Goal: Navigation & Orientation: Find specific page/section

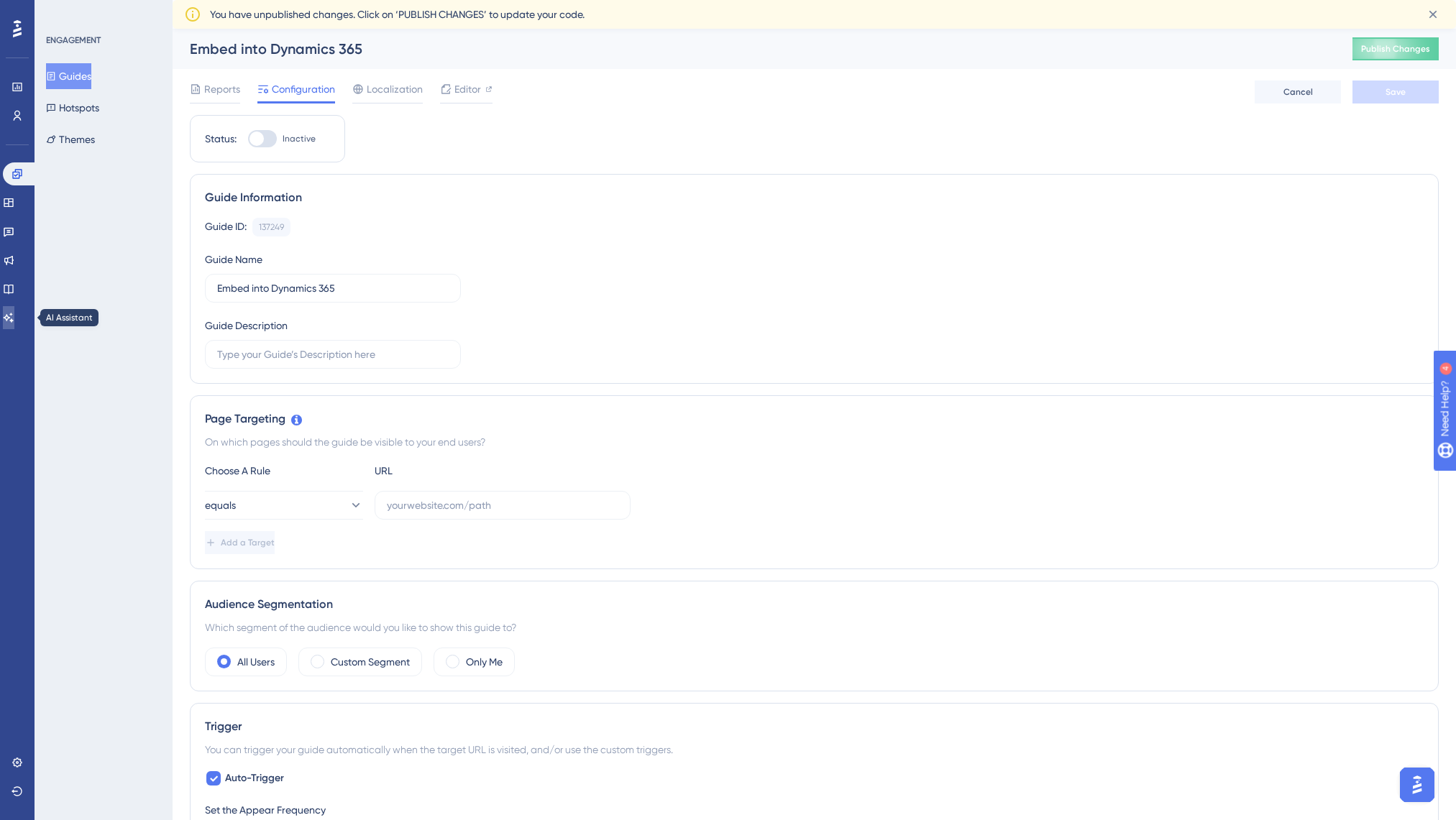
click at [9, 317] on link at bounding box center [9, 318] width 11 height 23
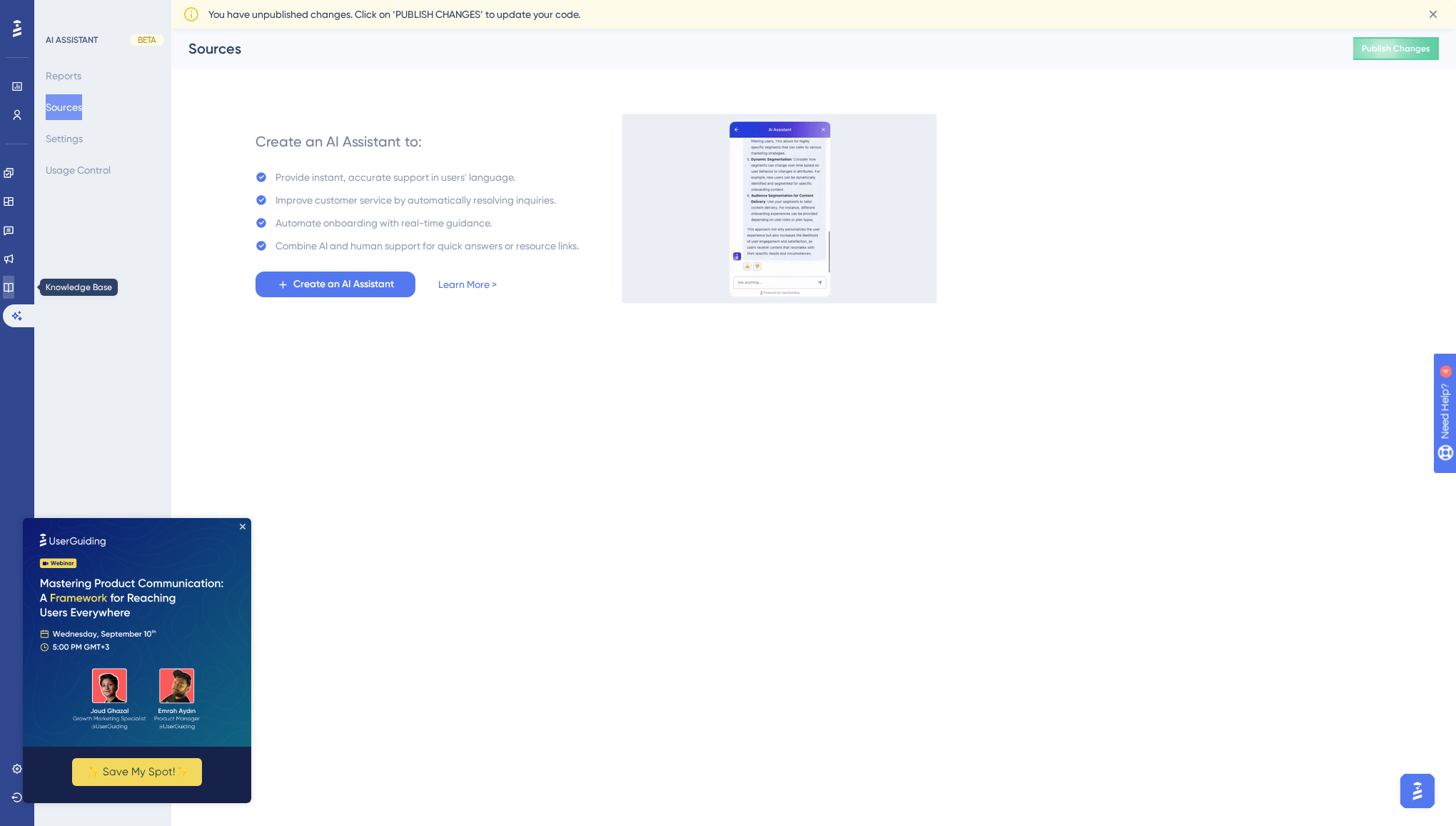
click at [8, 285] on link at bounding box center [8, 287] width 11 height 23
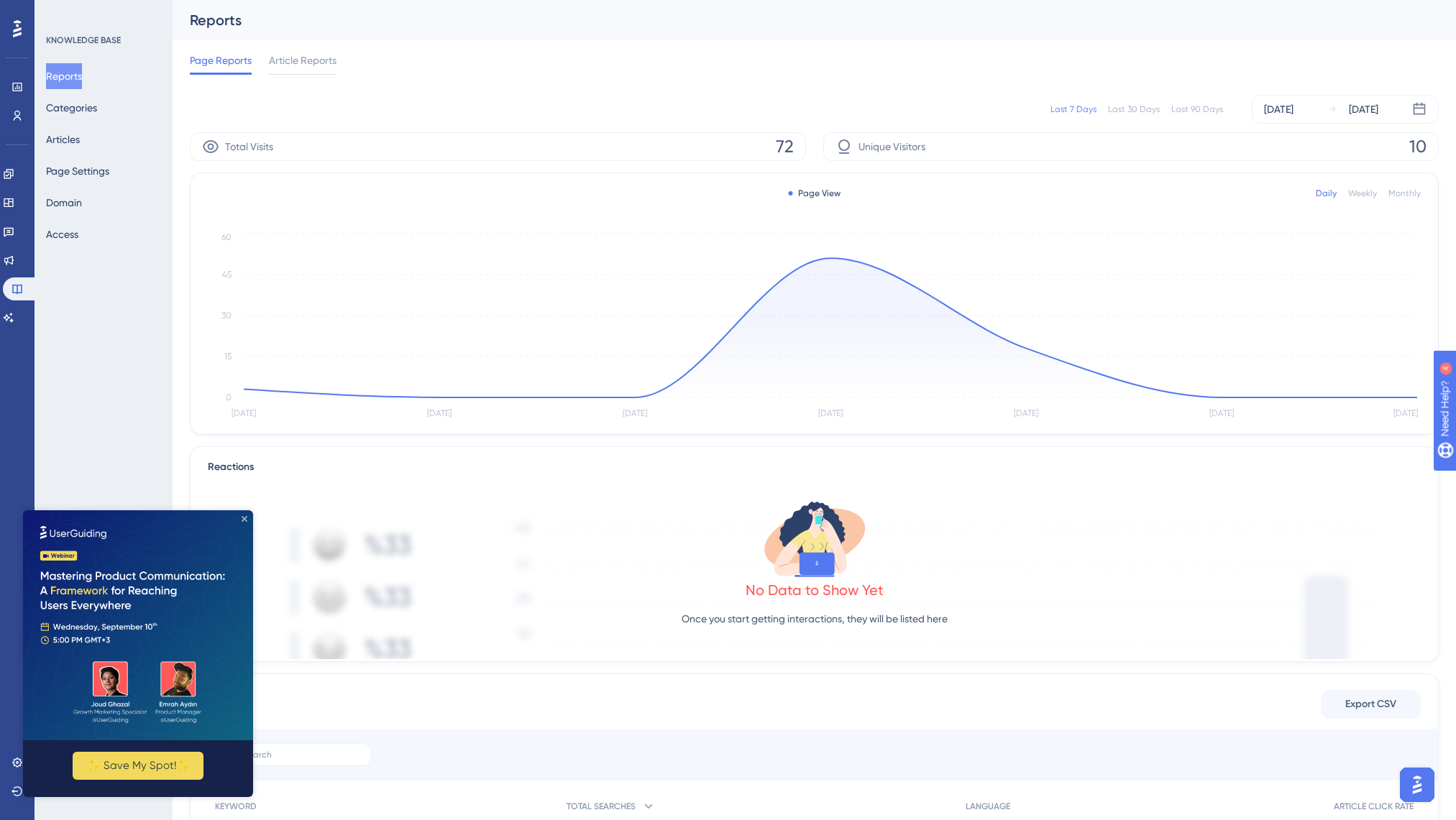
click at [241, 519] on icon "Close Preview" at bounding box center [244, 519] width 6 height 6
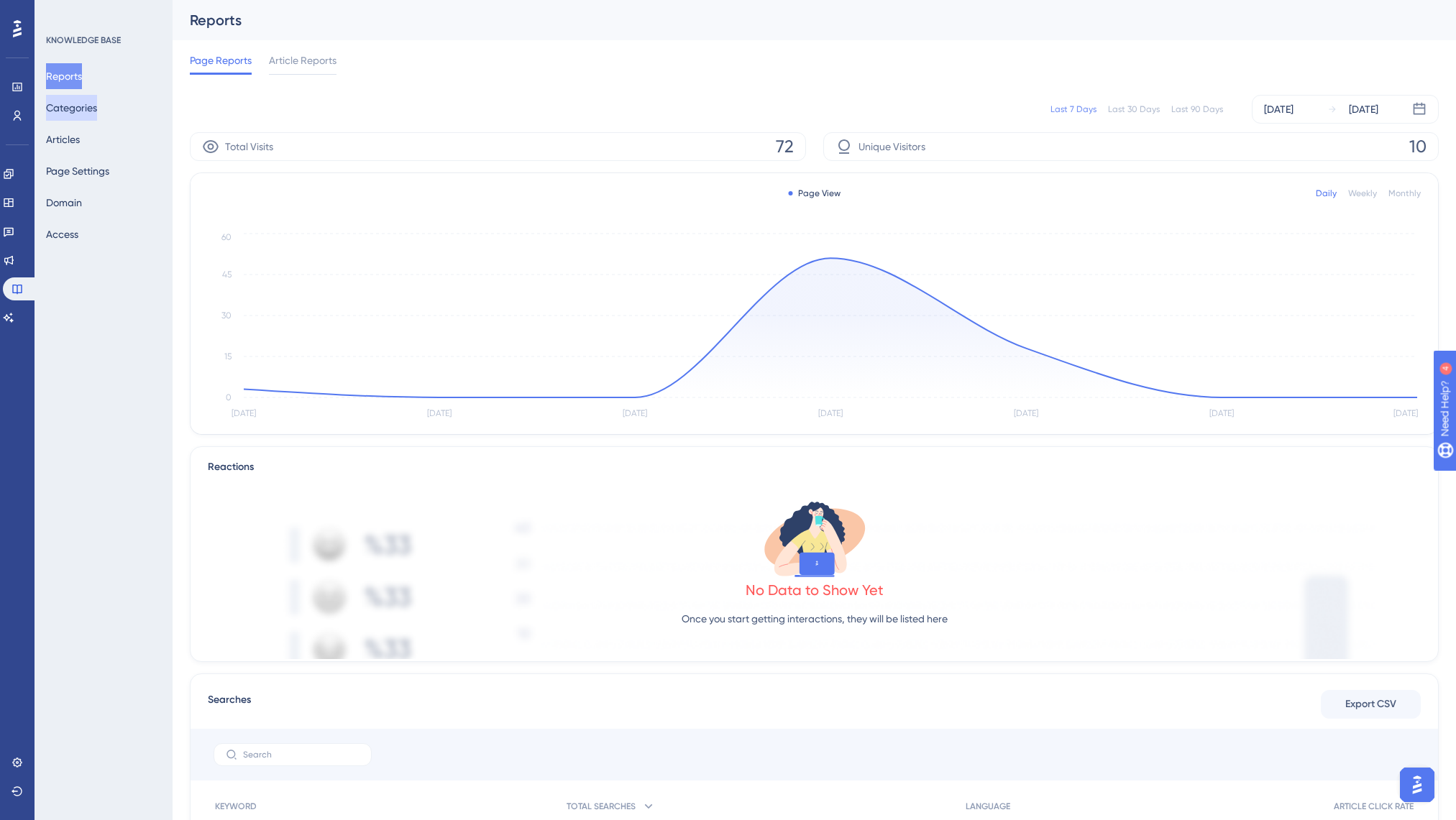
click at [90, 105] on button "Categories" at bounding box center [71, 107] width 51 height 26
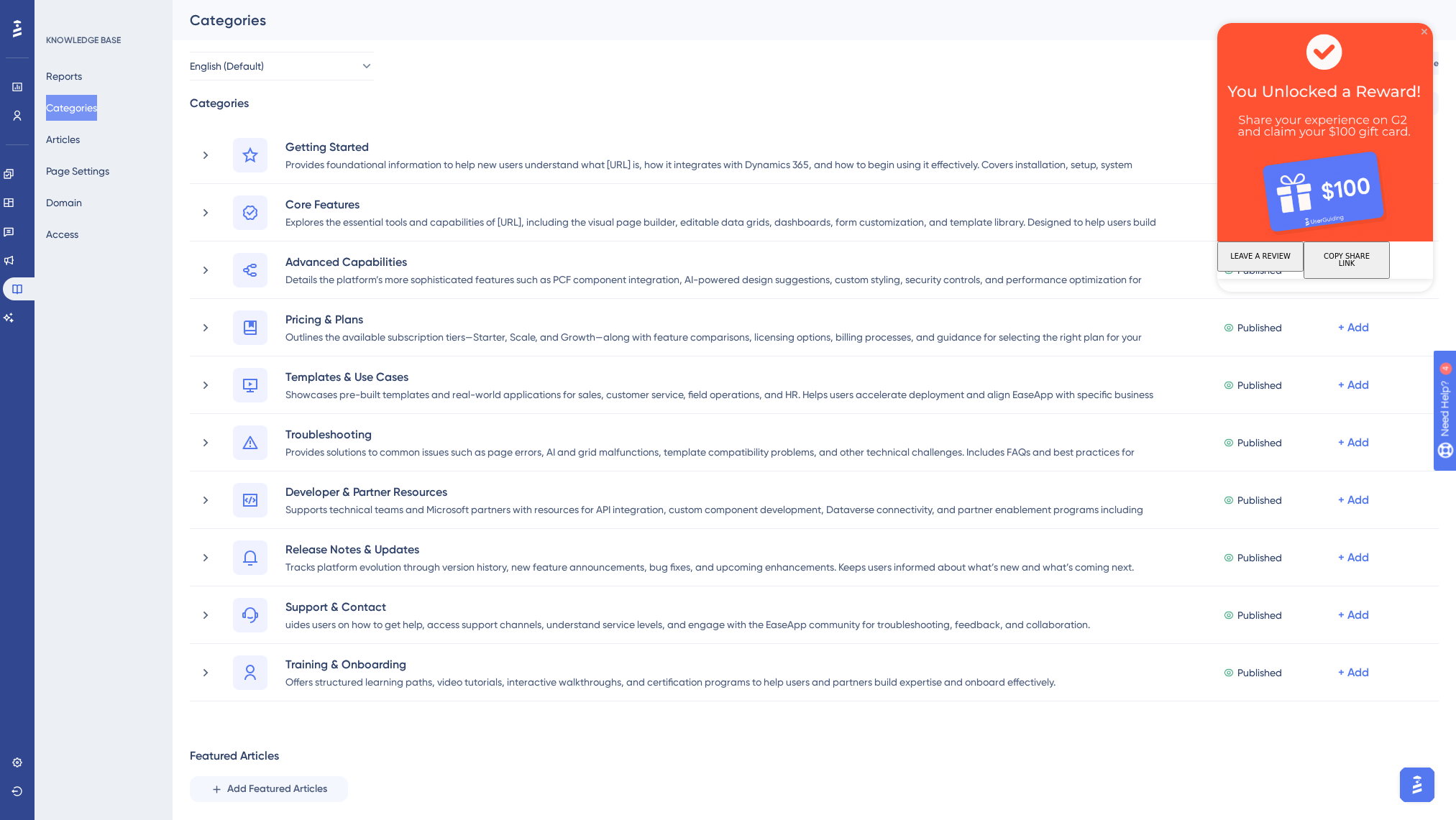
click at [1425, 30] on icon "Close Preview" at bounding box center [1424, 31] width 6 height 6
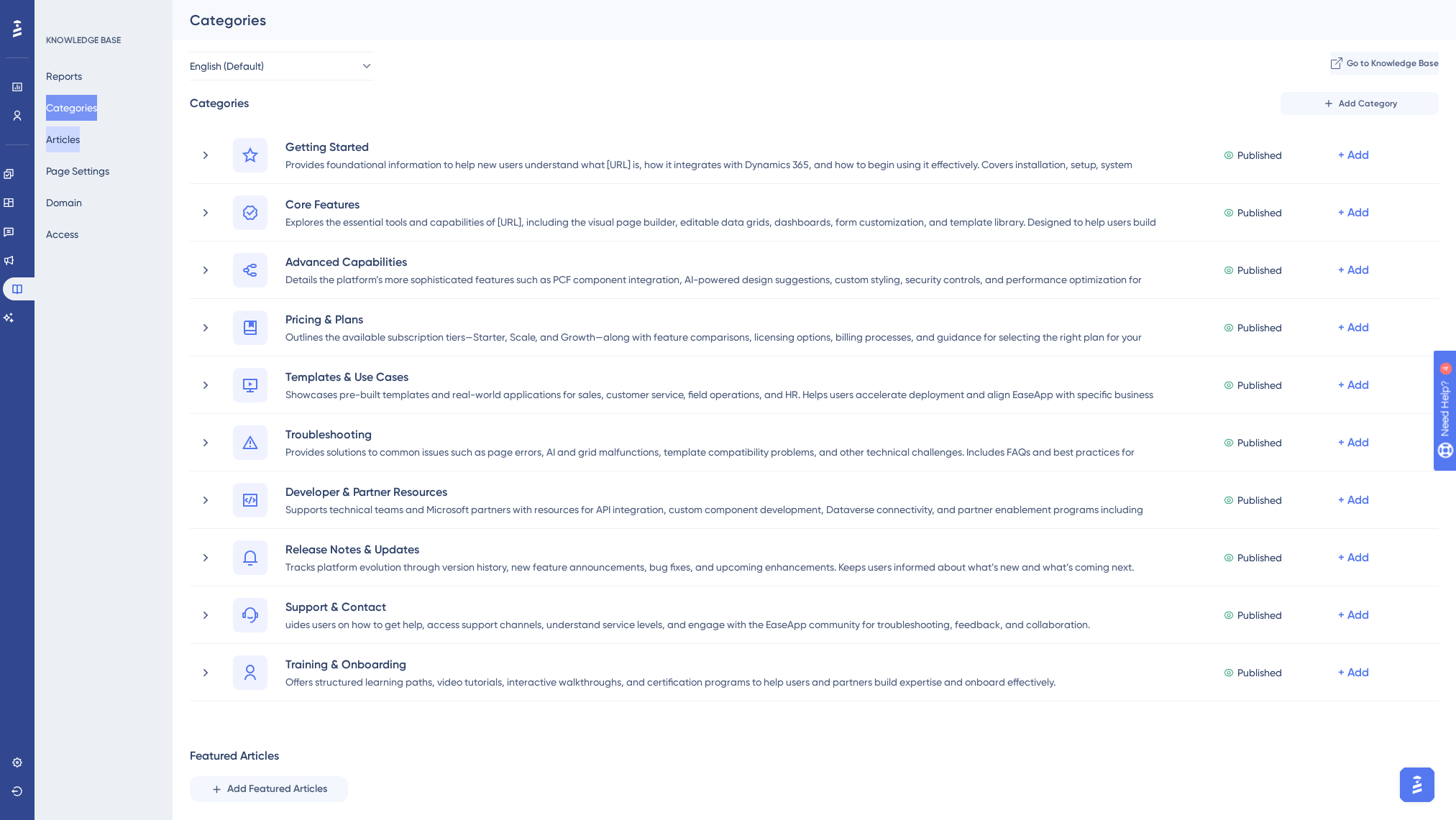
click at [60, 141] on button "Articles" at bounding box center [63, 139] width 34 height 26
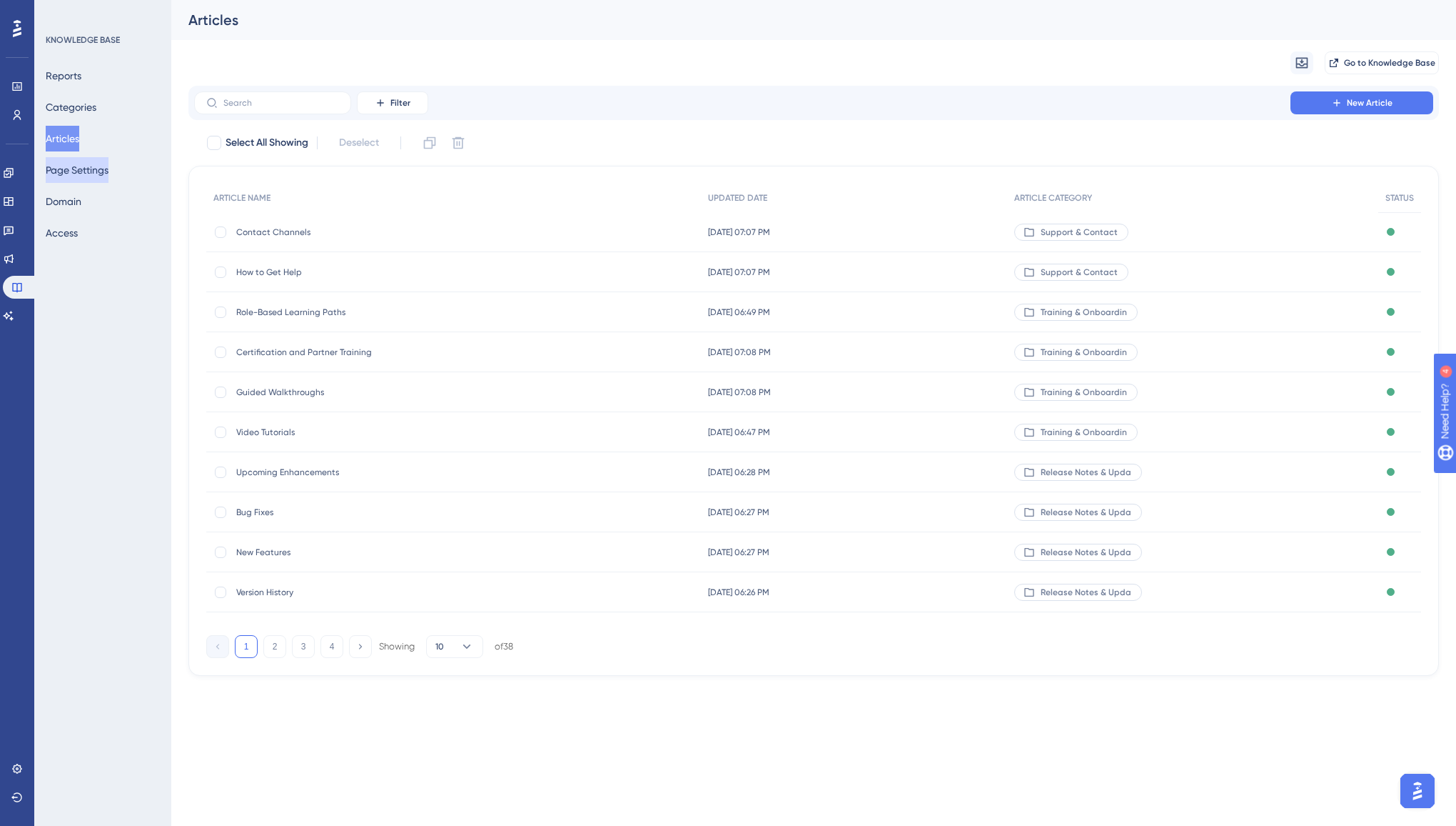
click at [67, 171] on button "Page Settings" at bounding box center [76, 170] width 63 height 25
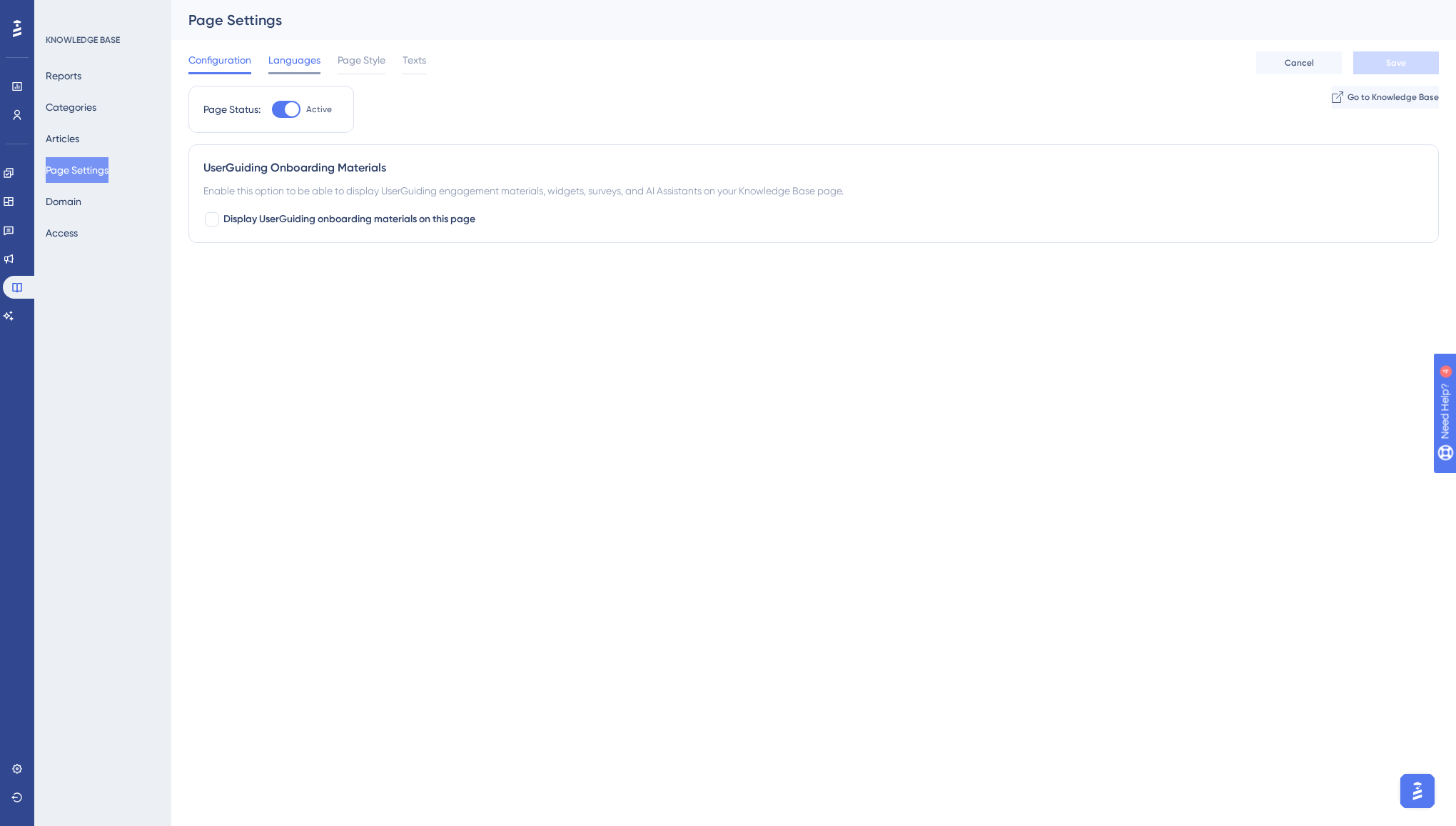
click at [283, 65] on span "Languages" at bounding box center [294, 60] width 52 height 17
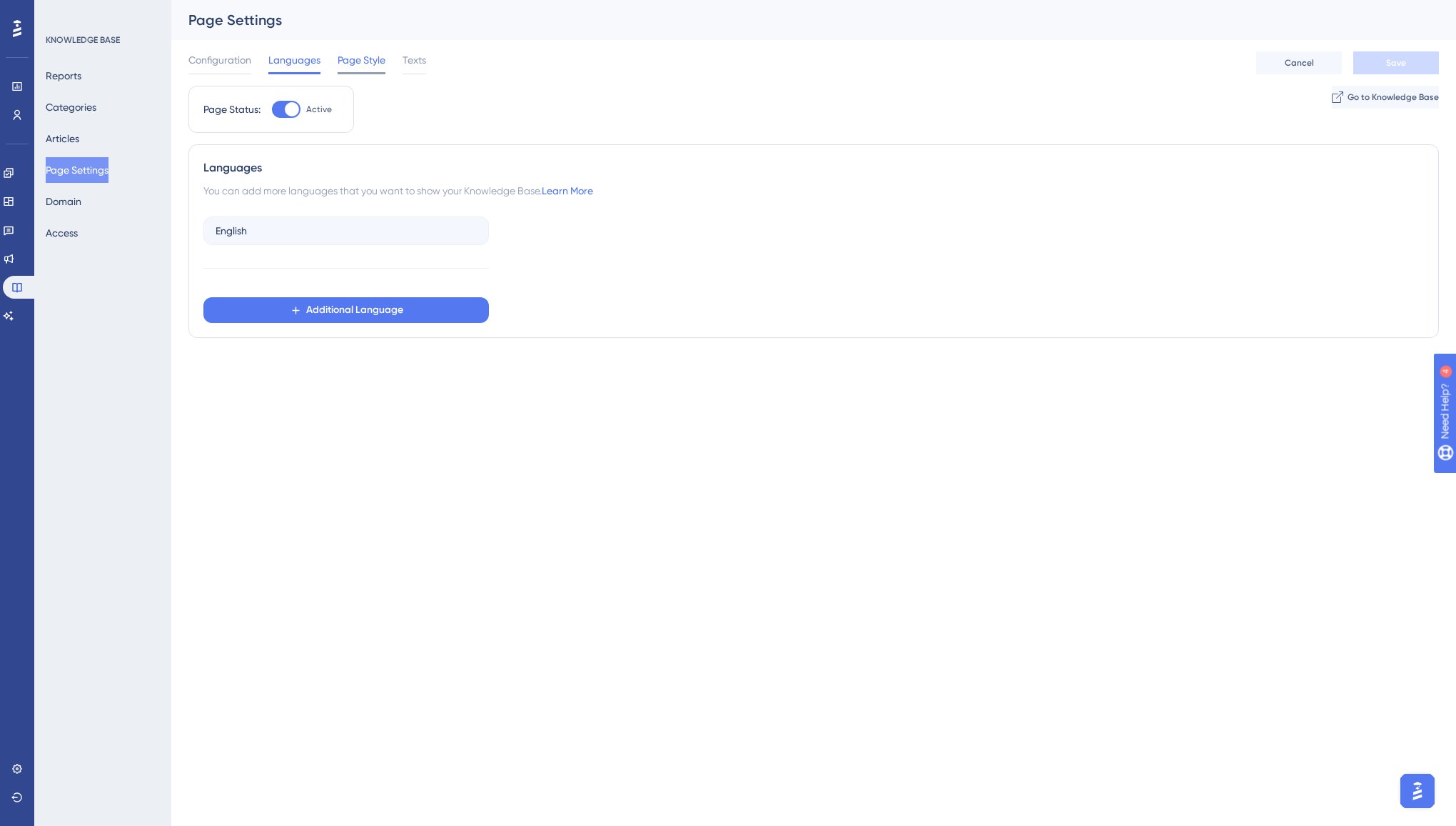
click at [342, 61] on span "Page Style" at bounding box center [361, 60] width 48 height 17
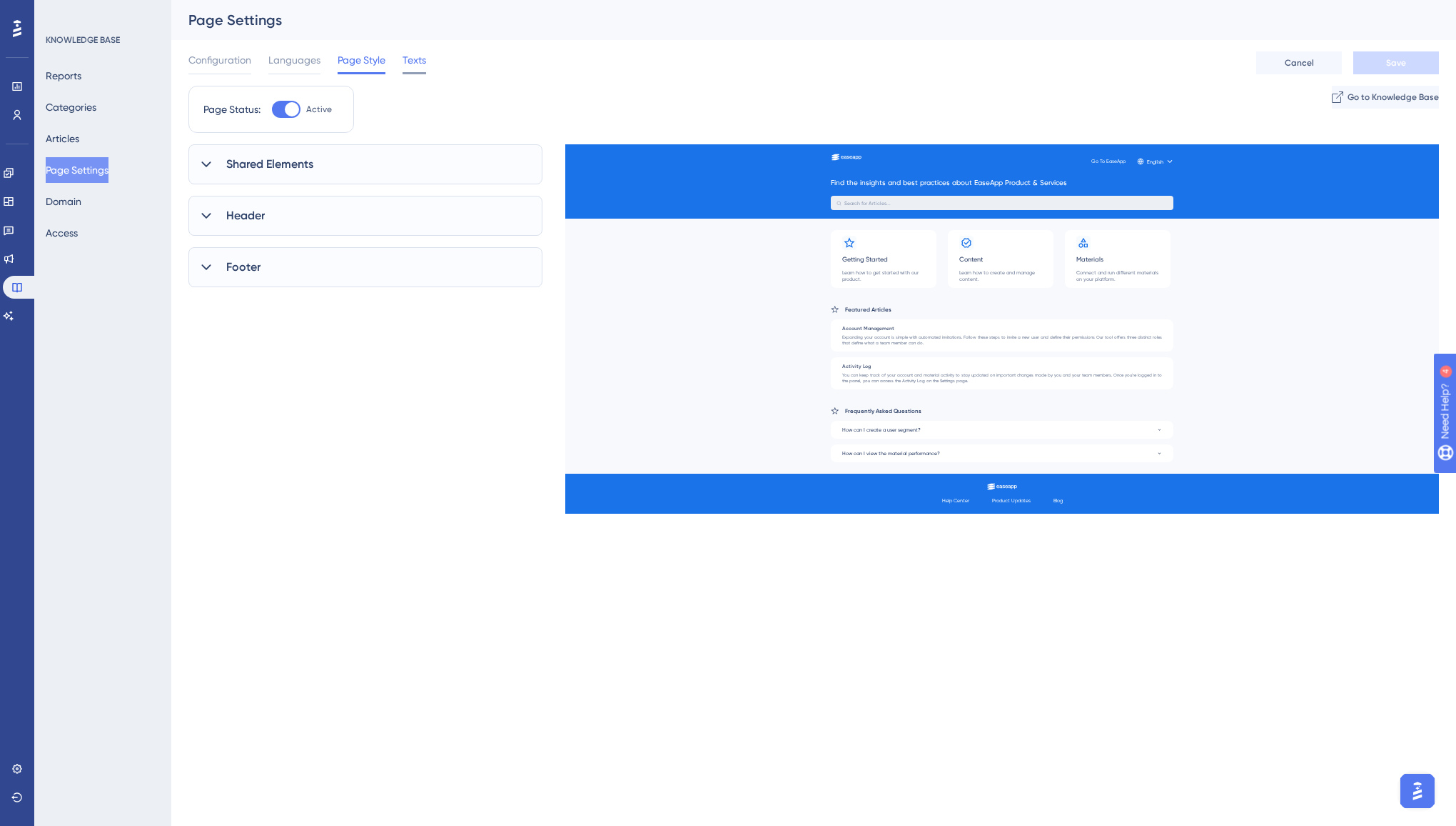
click at [412, 61] on span "Texts" at bounding box center [414, 60] width 24 height 17
click at [287, 225] on div "Header" at bounding box center [366, 227] width 354 height 40
